Goal: Find specific page/section: Find specific page/section

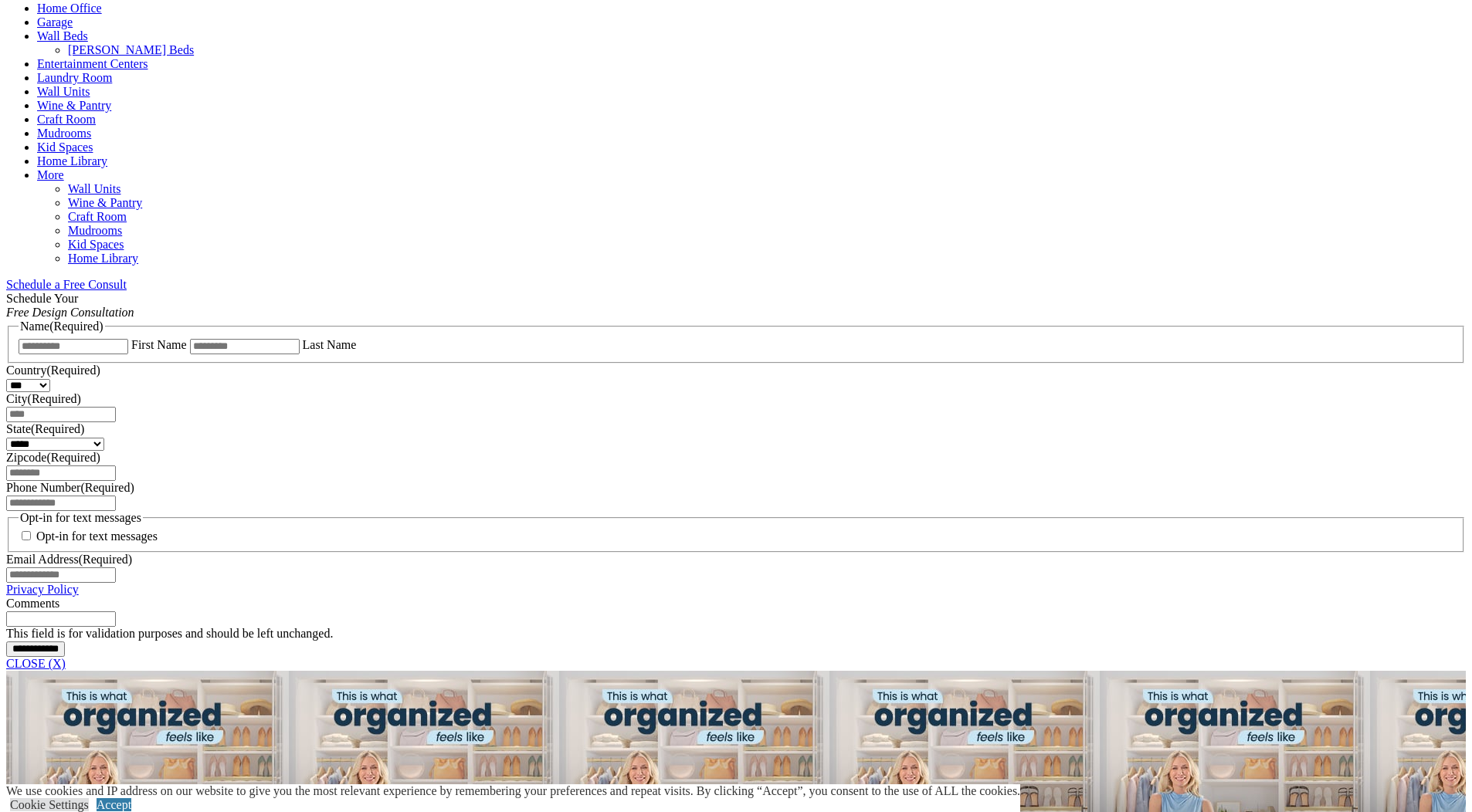
scroll to position [883, 0]
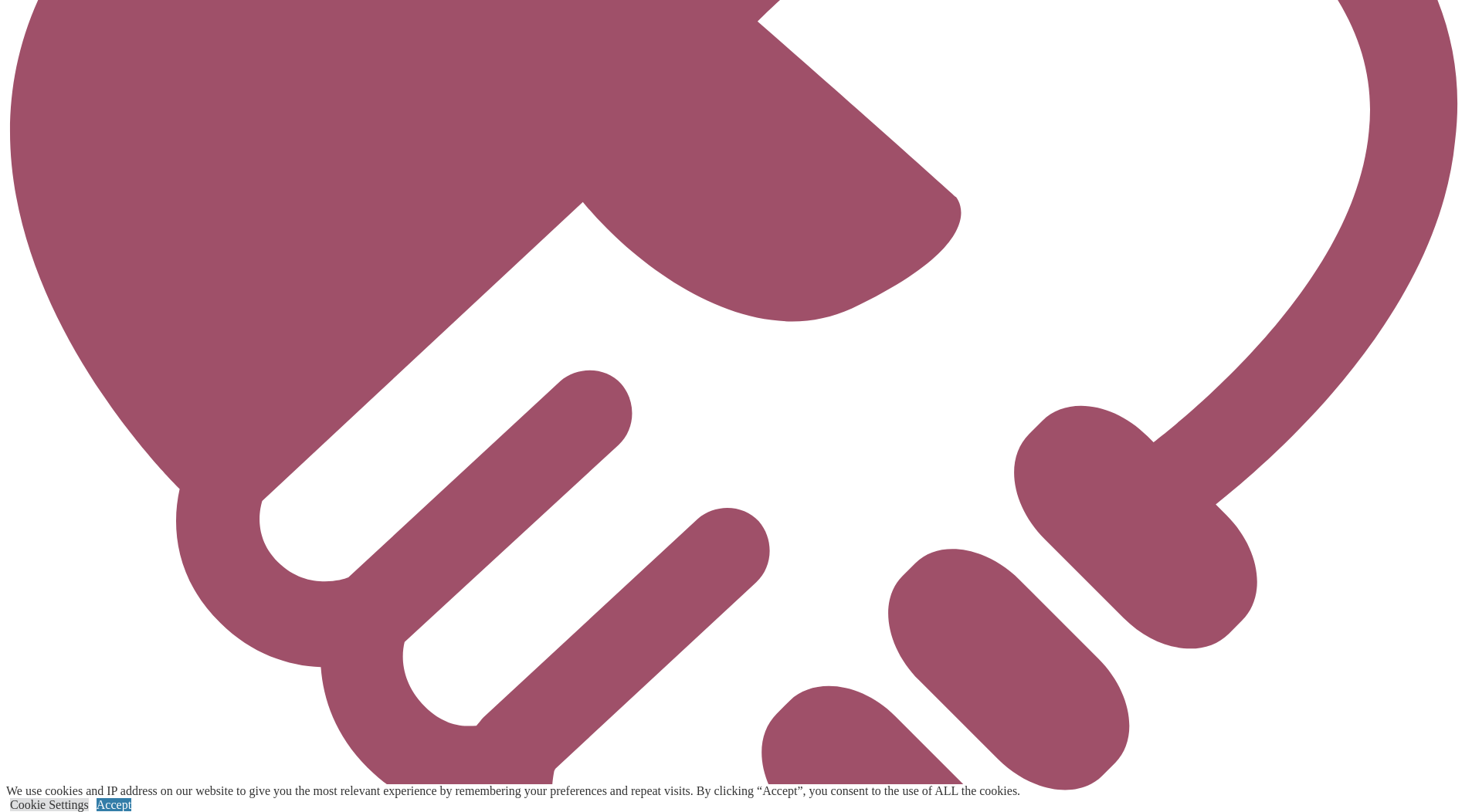
scroll to position [4747, 0]
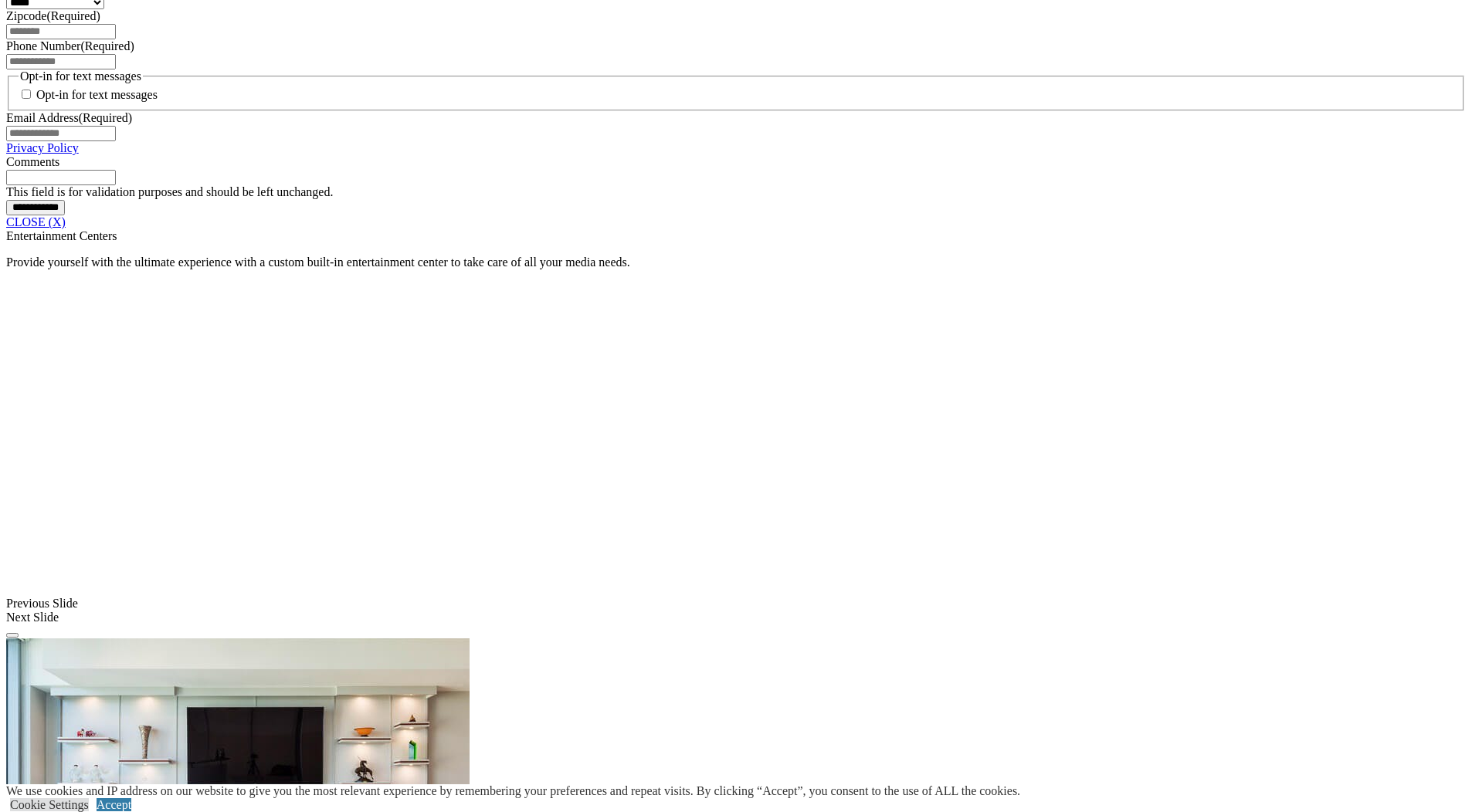
scroll to position [1274, 0]
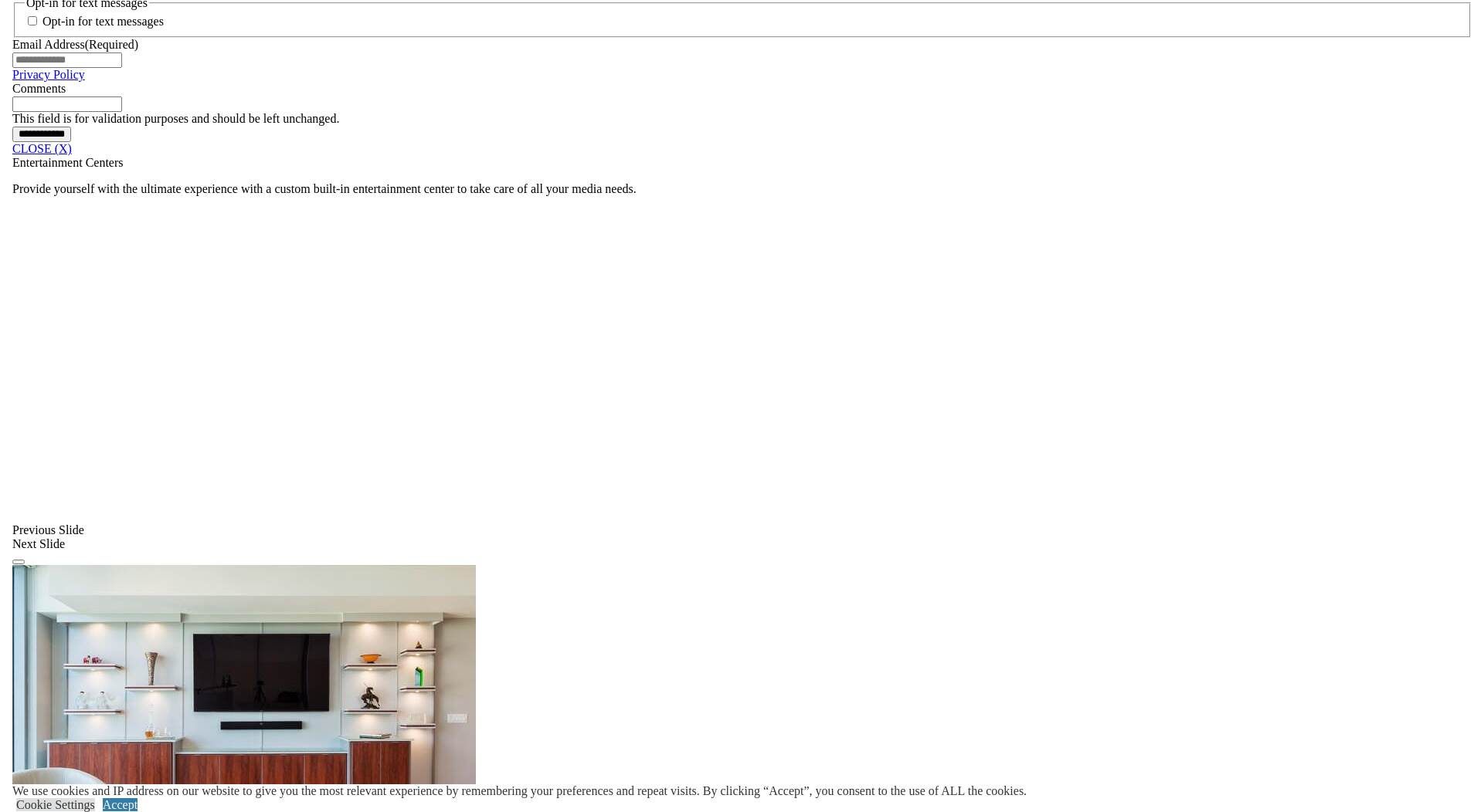
scroll to position [1206, 0]
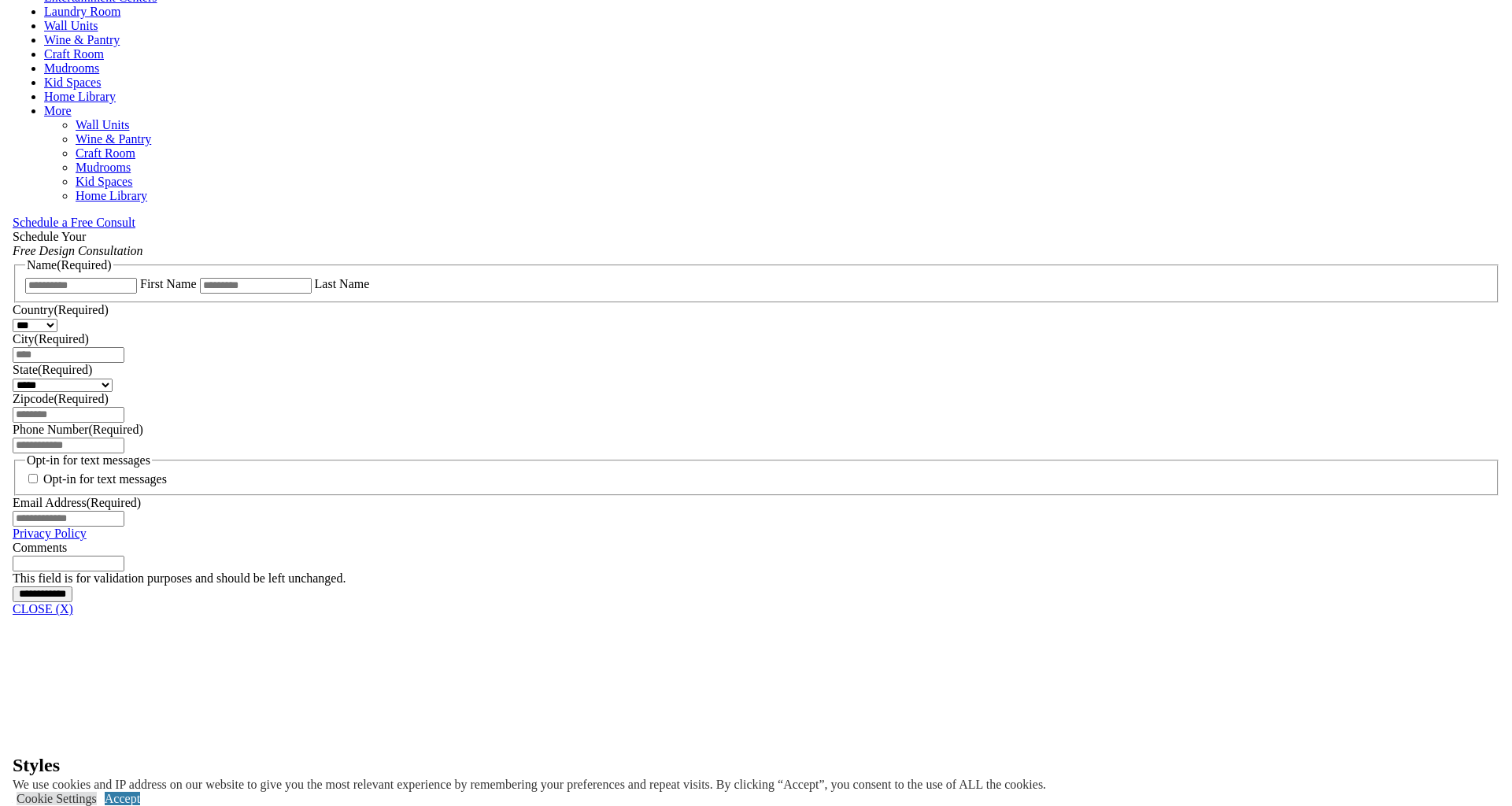
scroll to position [863, 0]
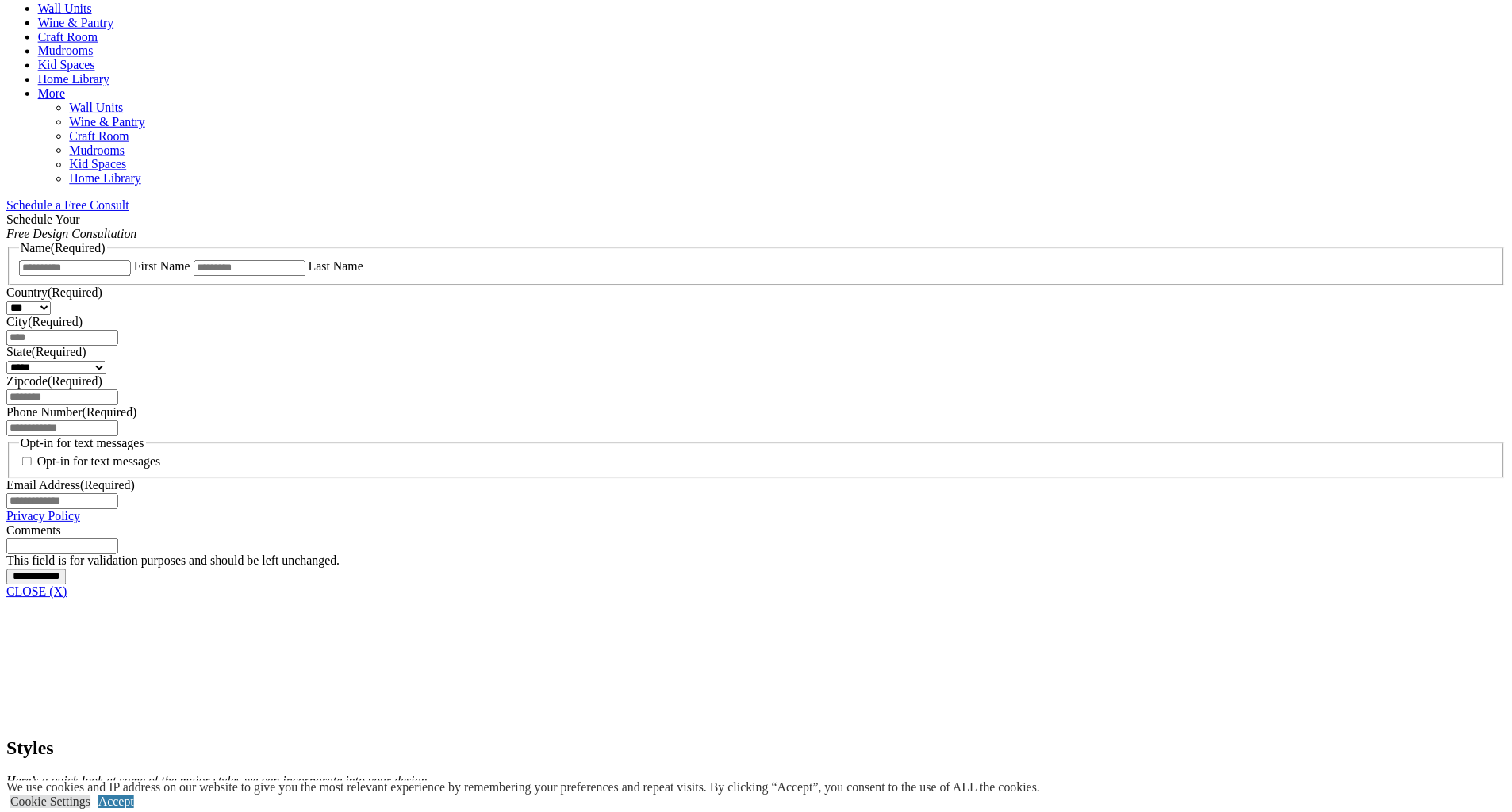
scroll to position [2510, 0]
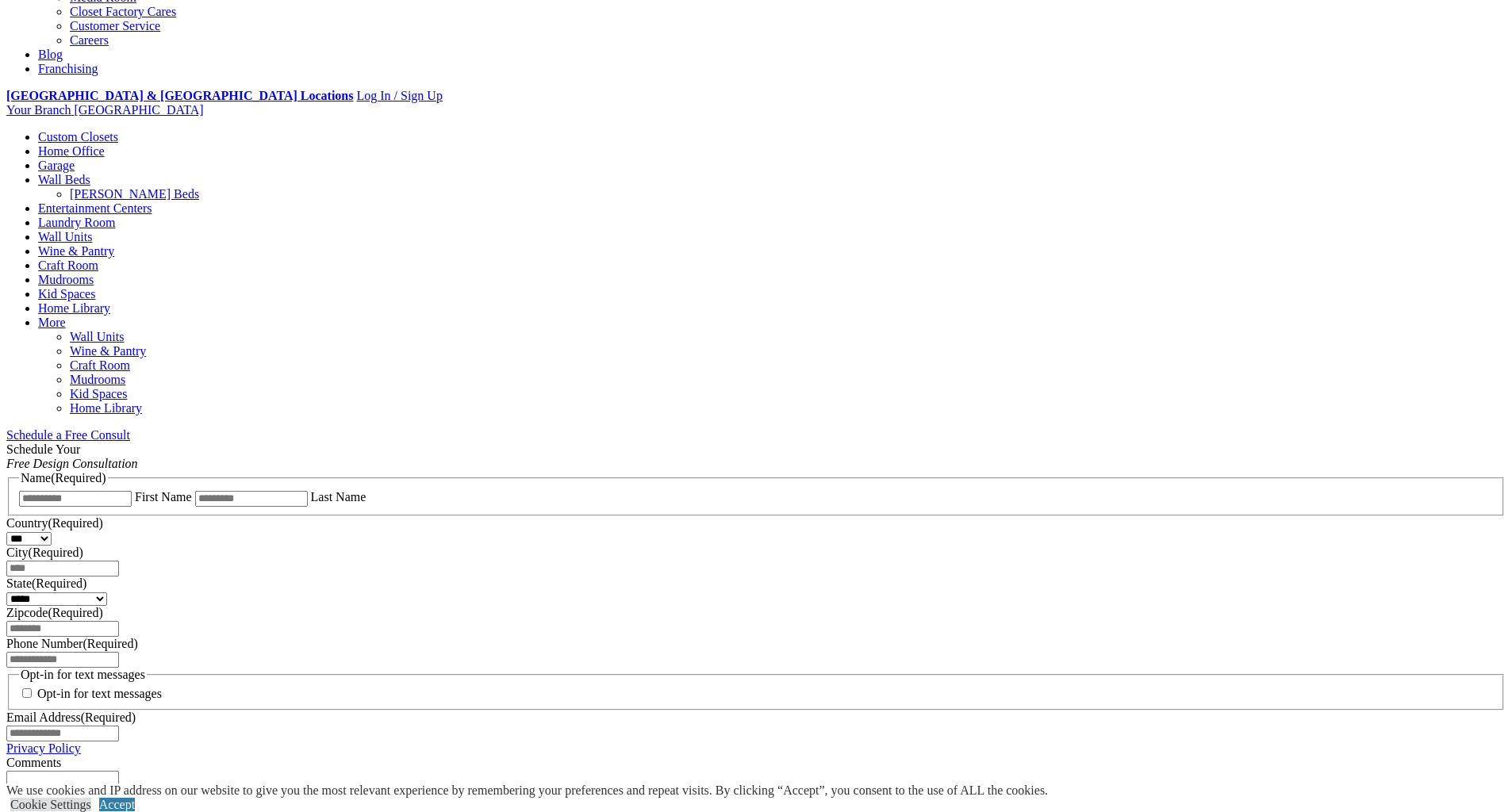
scroll to position [0, 0]
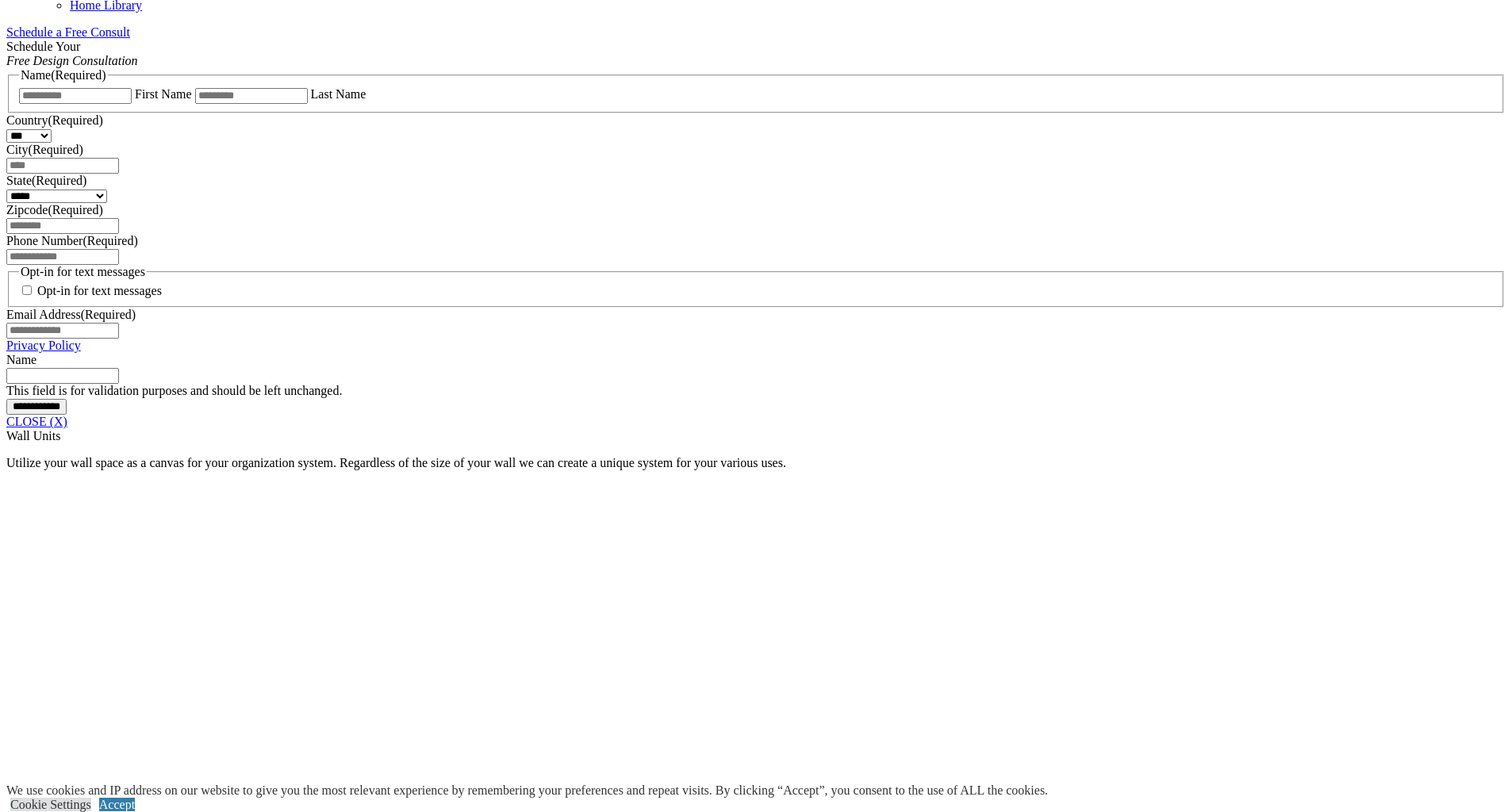
scroll to position [1296, 0]
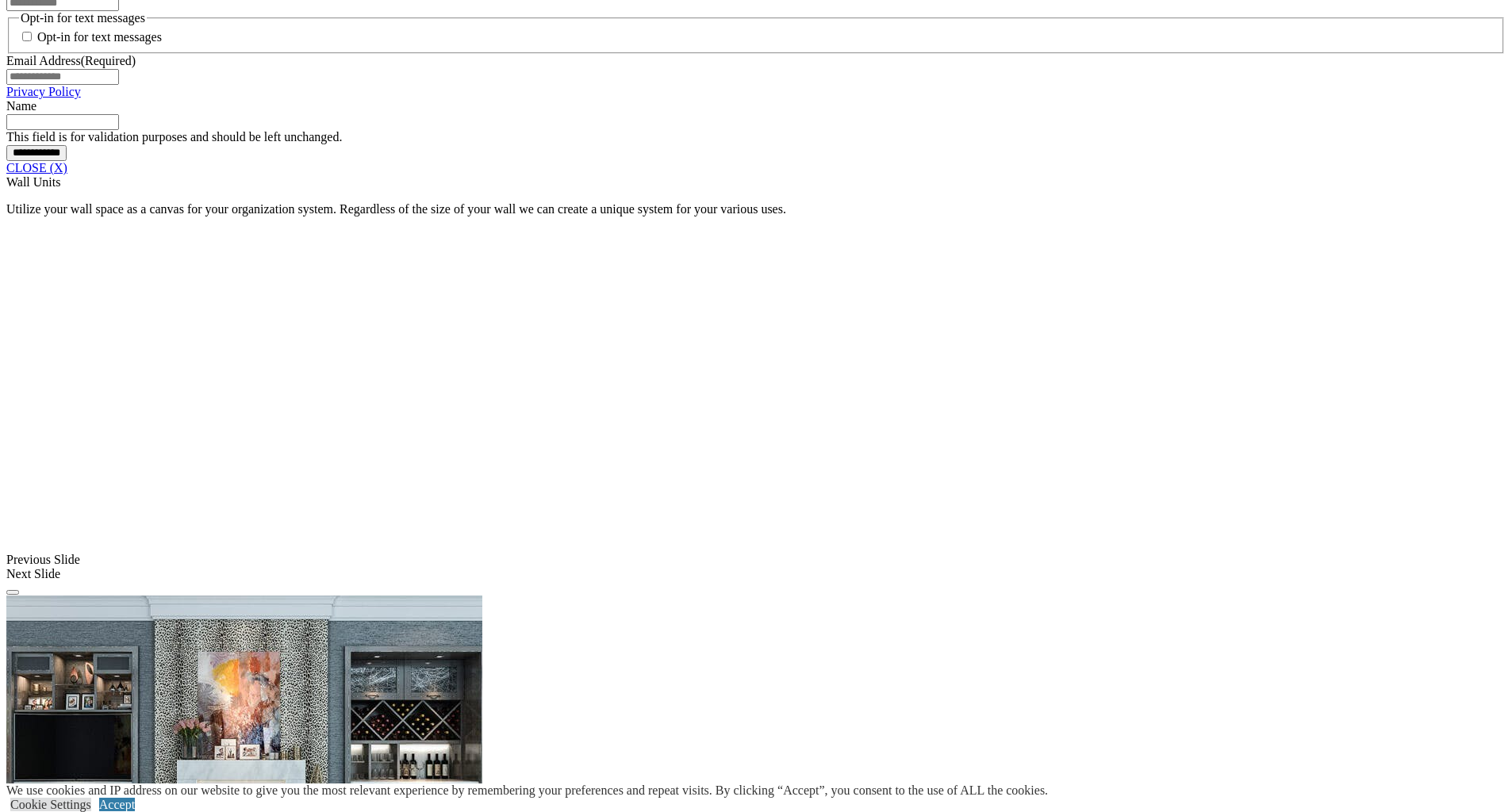
type input "*****"
click input "*" at bounding box center [0, 0] width 0 height 0
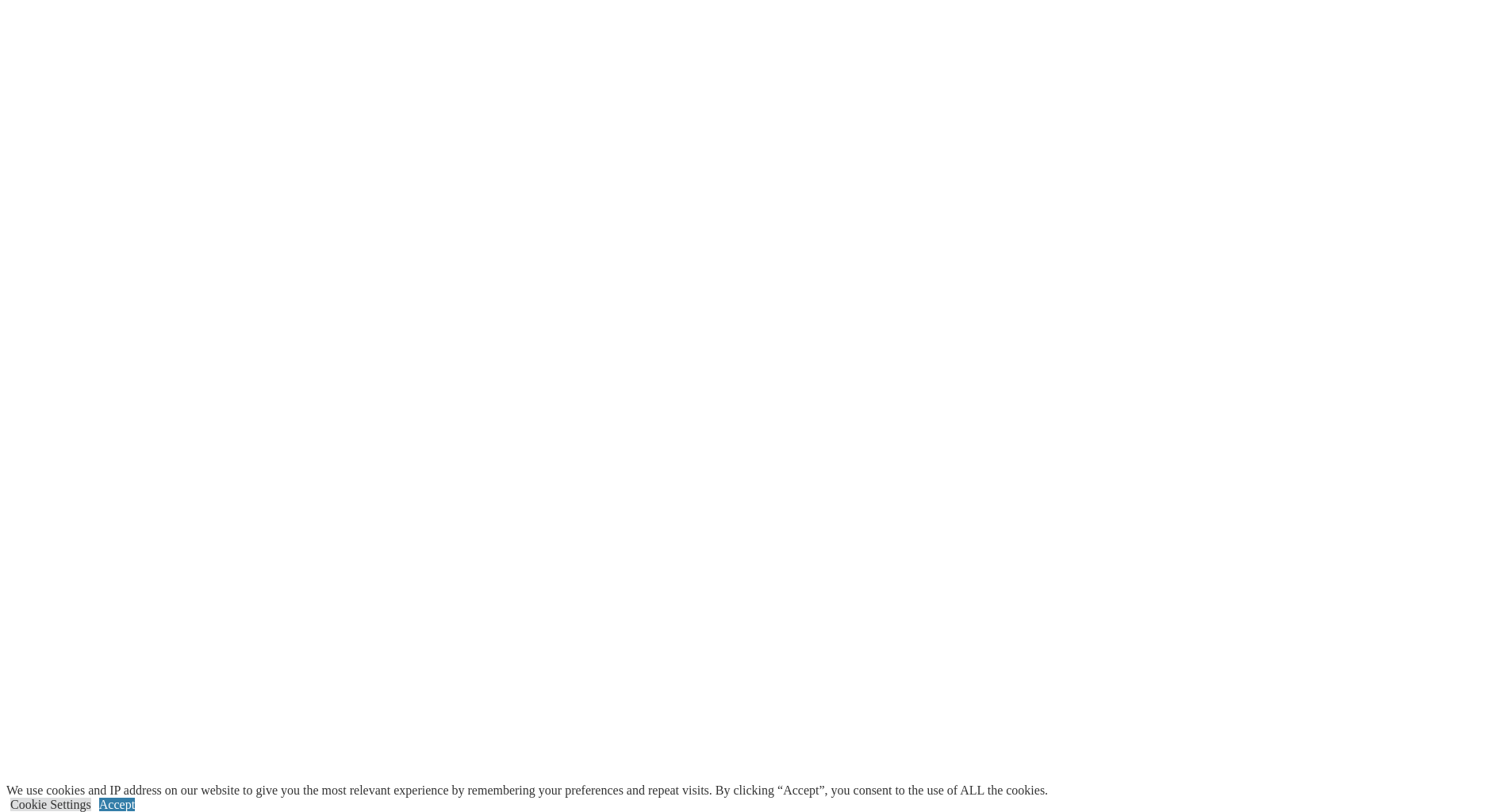
scroll to position [4030, 0]
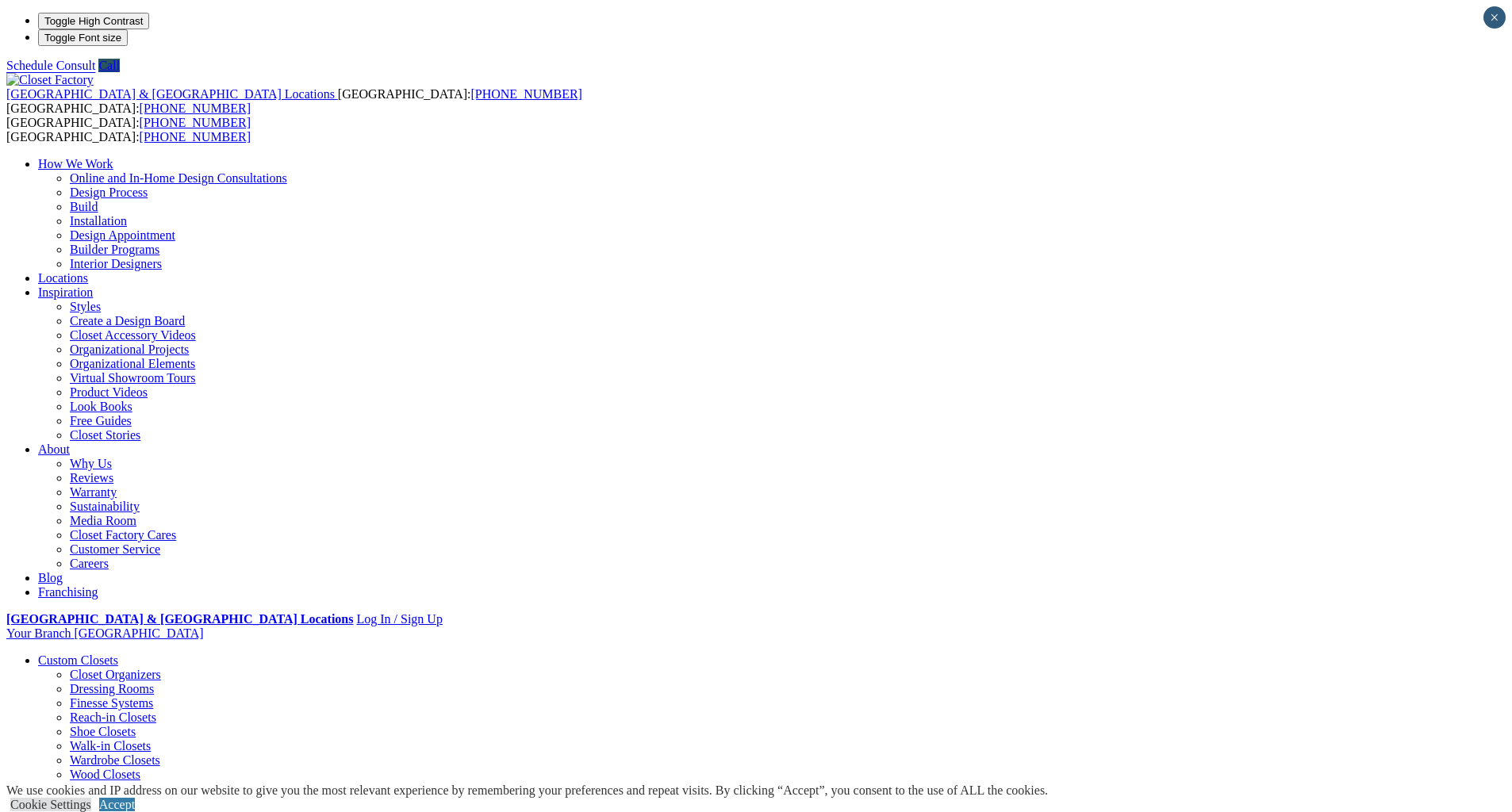
type input "*****"
